Goal: Find specific page/section: Find specific page/section

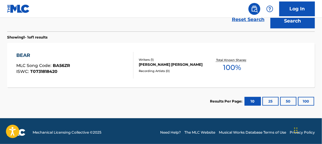
click at [290, 69] on div "BEAR MLC Song Code : BA56ZR ISWC : T0731818420 Writers ( 1 ) [PERSON_NAME] [PER…" at bounding box center [161, 65] width 308 height 45
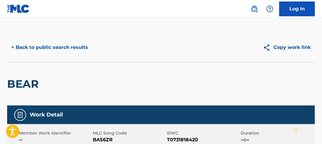
click at [72, 48] on button "< Back to public search results" at bounding box center [49, 47] width 85 height 15
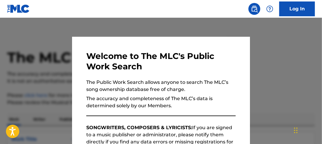
scroll to position [178, 0]
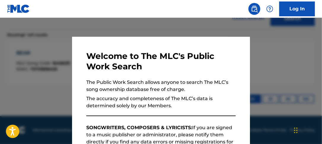
click at [175, 25] on div at bounding box center [161, 90] width 322 height 144
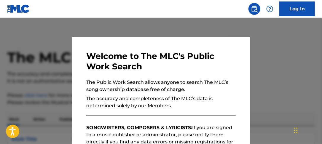
click at [161, 27] on div at bounding box center [161, 90] width 322 height 144
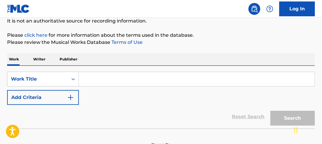
scroll to position [67, 0]
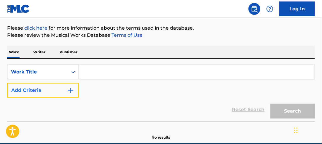
click at [69, 89] on img "Search Form" at bounding box center [70, 90] width 7 height 7
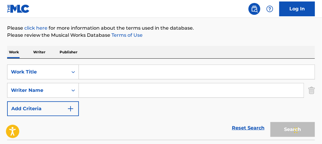
click at [178, 7] on nav "Log In" at bounding box center [161, 9] width 322 height 18
